Goal: Register for event/course

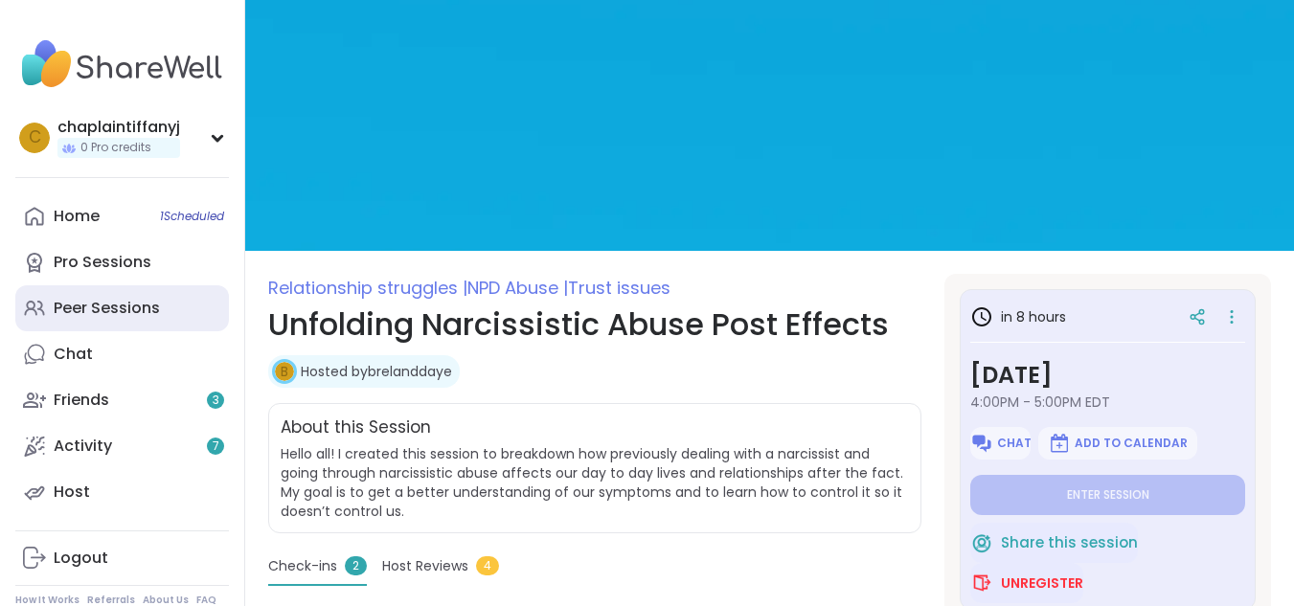
click at [167, 321] on link "Peer Sessions" at bounding box center [122, 308] width 214 height 46
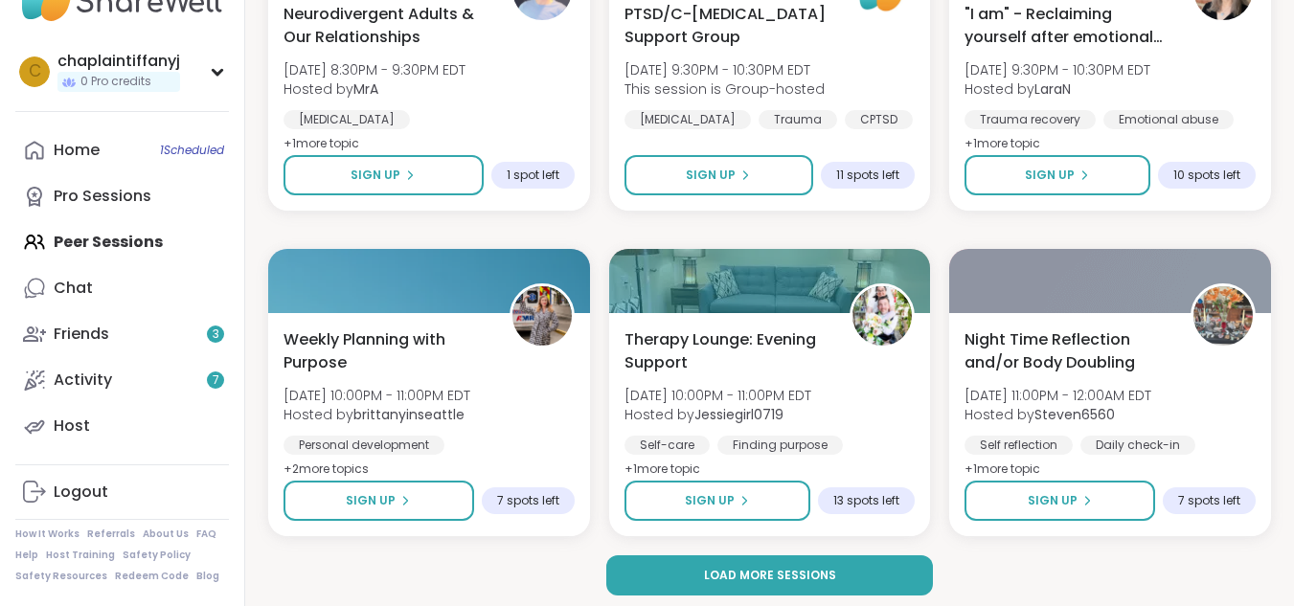
scroll to position [3613, 0]
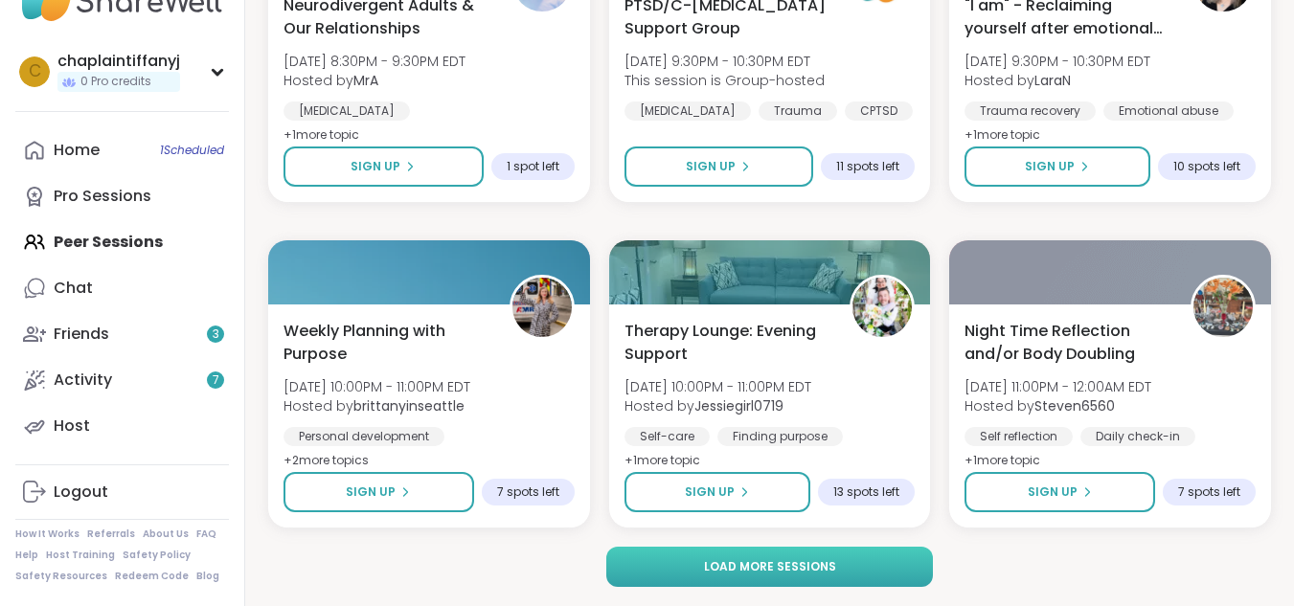
drag, startPoint x: 746, startPoint y: 516, endPoint x: 812, endPoint y: 580, distance: 92.1
click at [802, 563] on span "Load more sessions" at bounding box center [770, 566] width 132 height 17
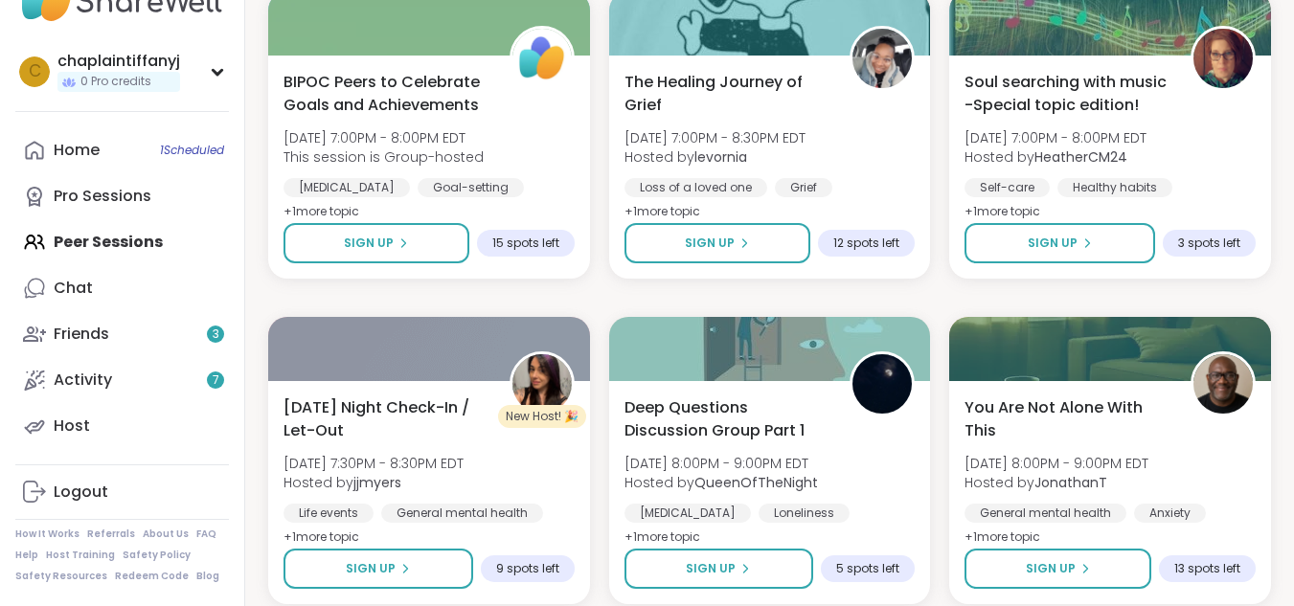
scroll to position [7521, 0]
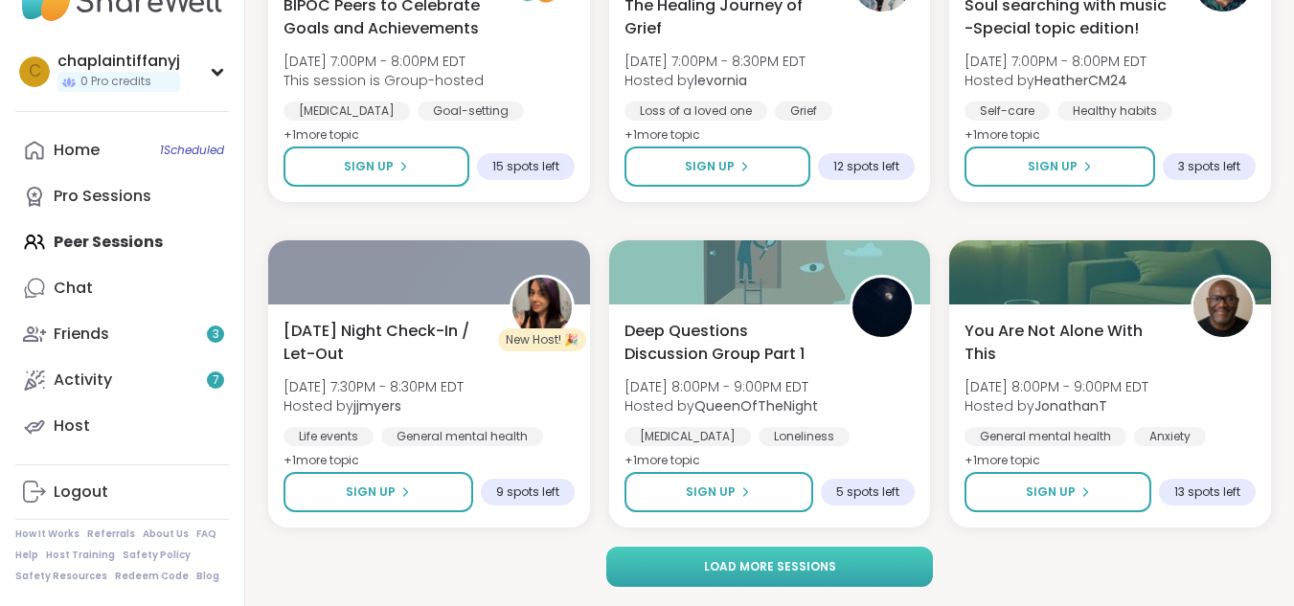
click at [749, 551] on button "Load more sessions" at bounding box center [769, 567] width 327 height 40
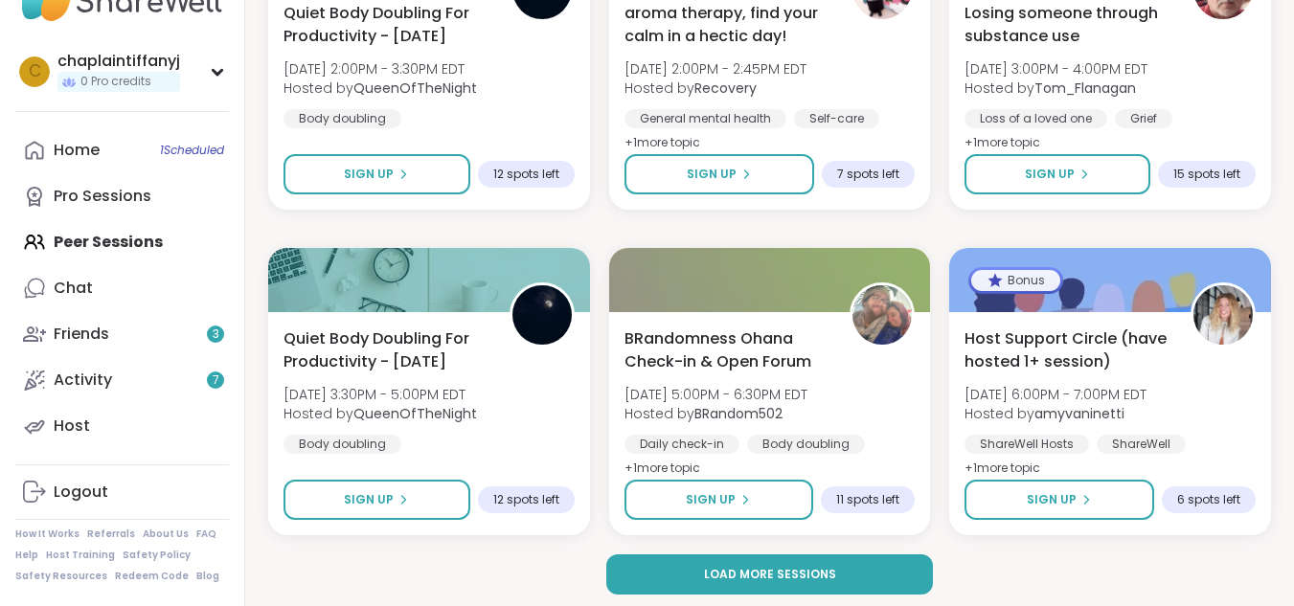
scroll to position [11429, 0]
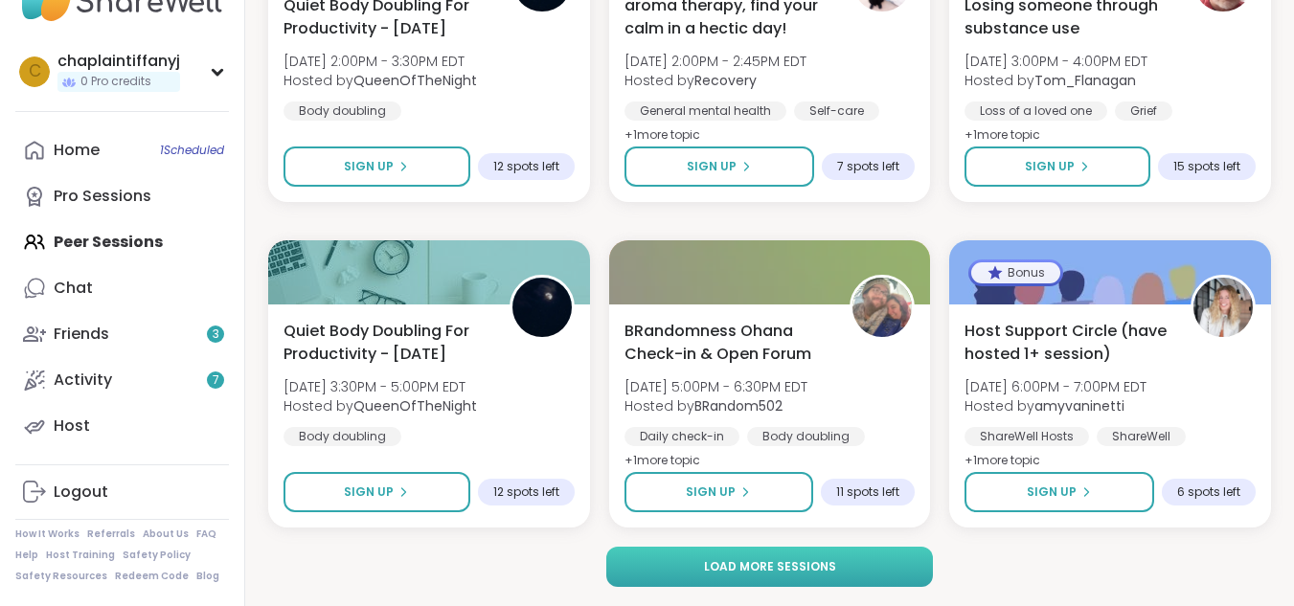
click at [885, 563] on button "Load more sessions" at bounding box center [769, 567] width 327 height 40
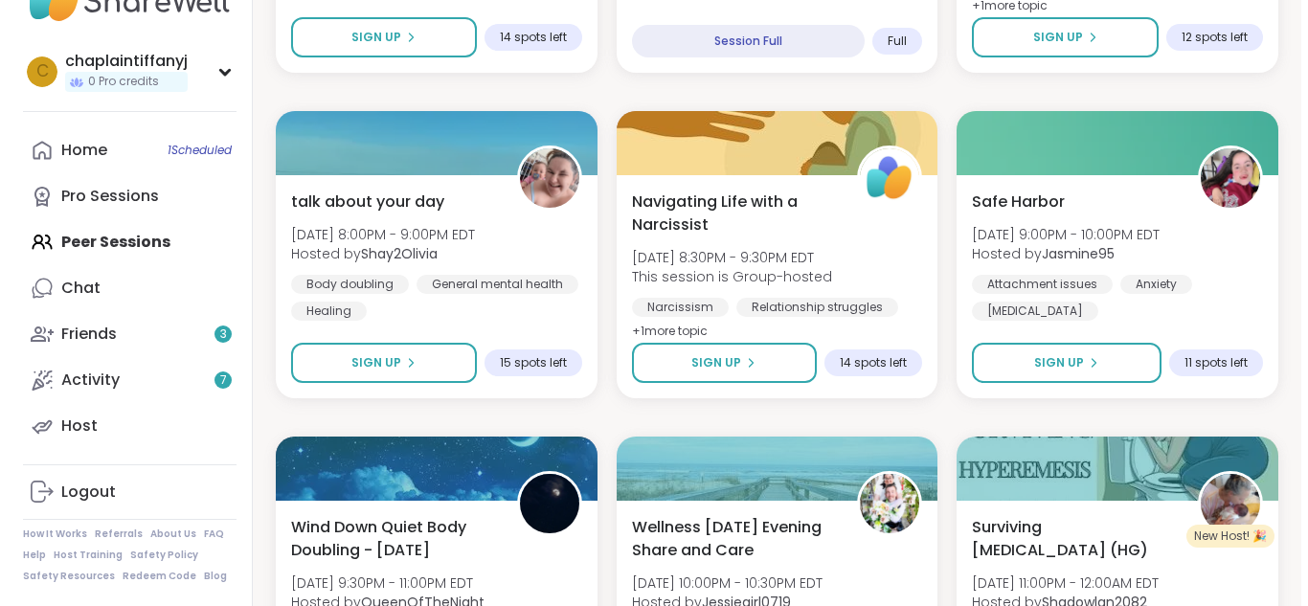
scroll to position [12866, 0]
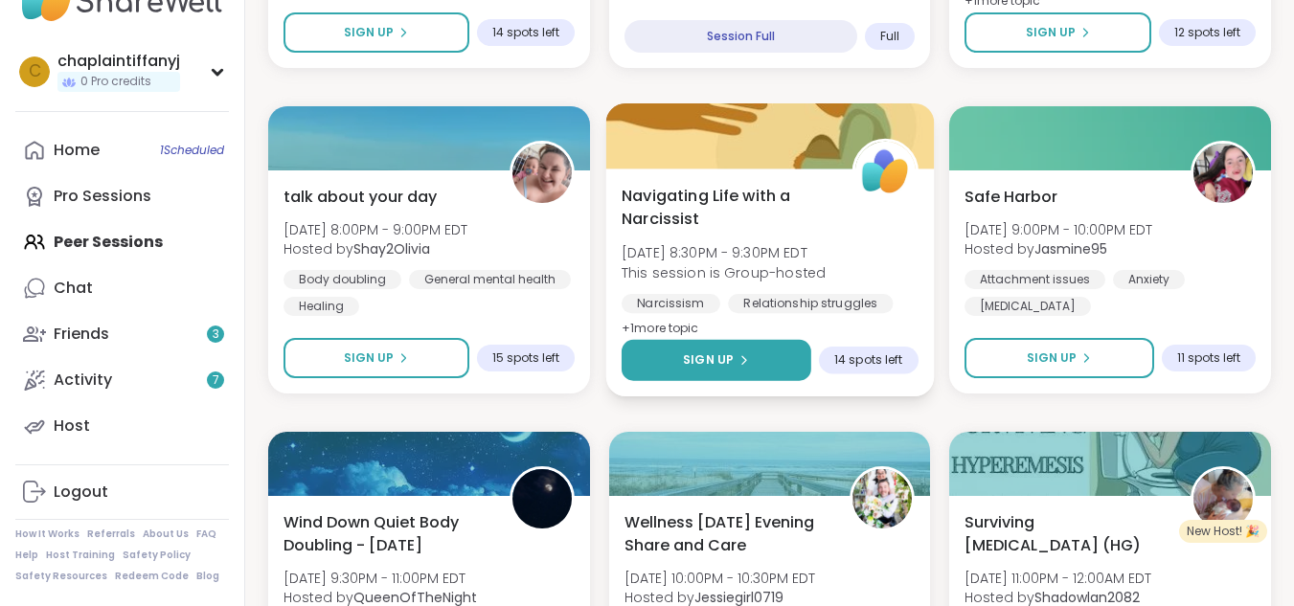
click at [782, 355] on button "Sign Up" at bounding box center [717, 360] width 190 height 41
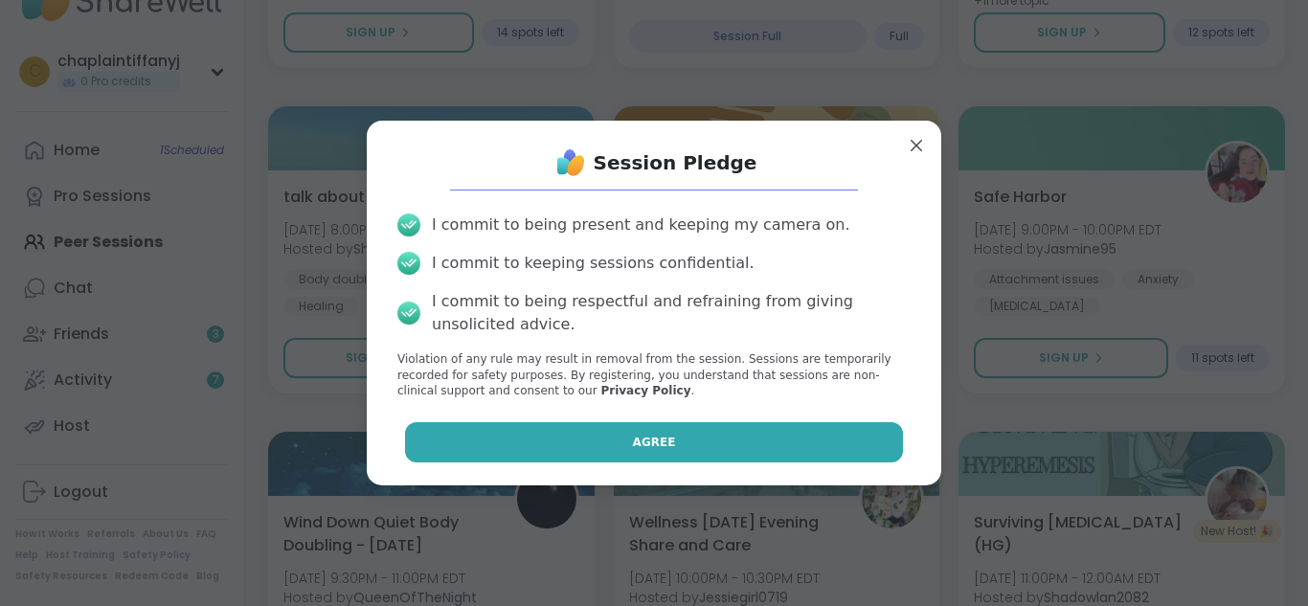
click at [778, 431] on button "Agree" at bounding box center [654, 442] width 499 height 40
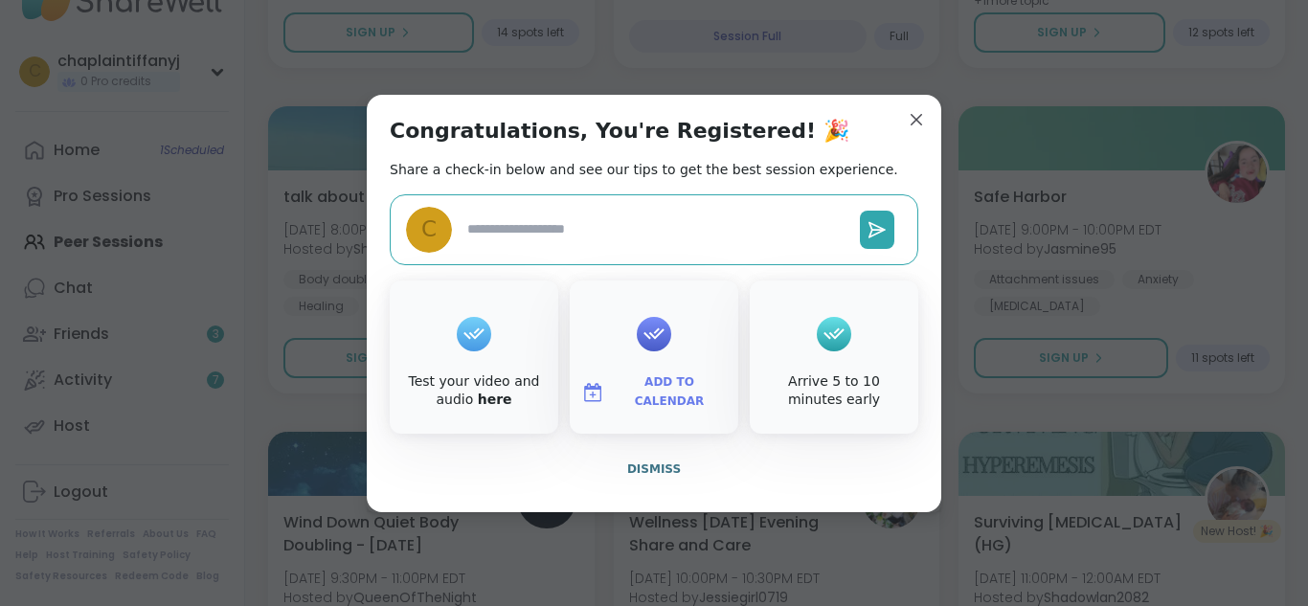
type textarea "*"
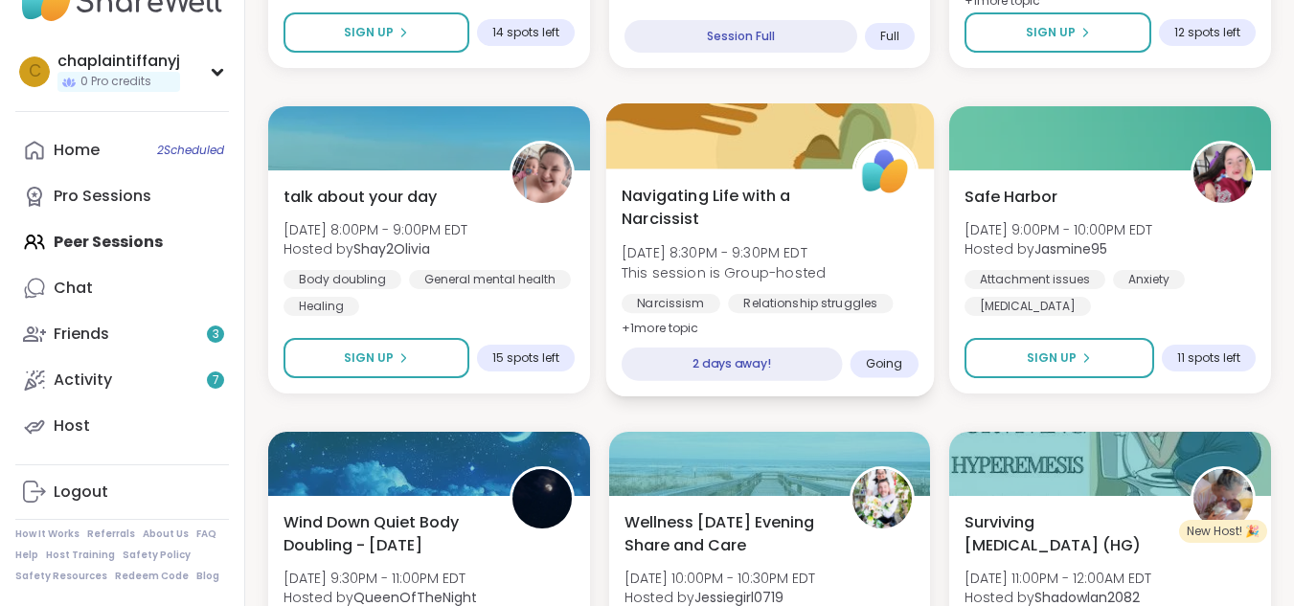
click at [896, 115] on div at bounding box center [769, 135] width 328 height 65
